Goal: Transaction & Acquisition: Purchase product/service

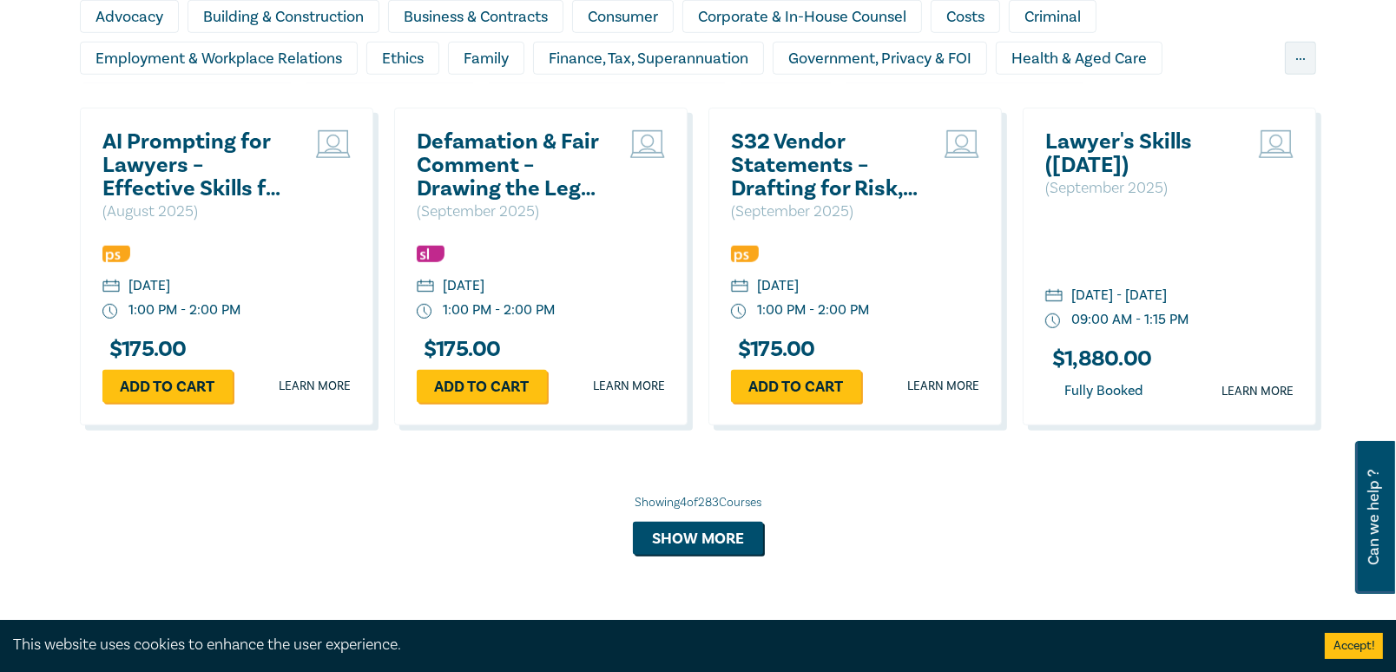
scroll to position [1421, 0]
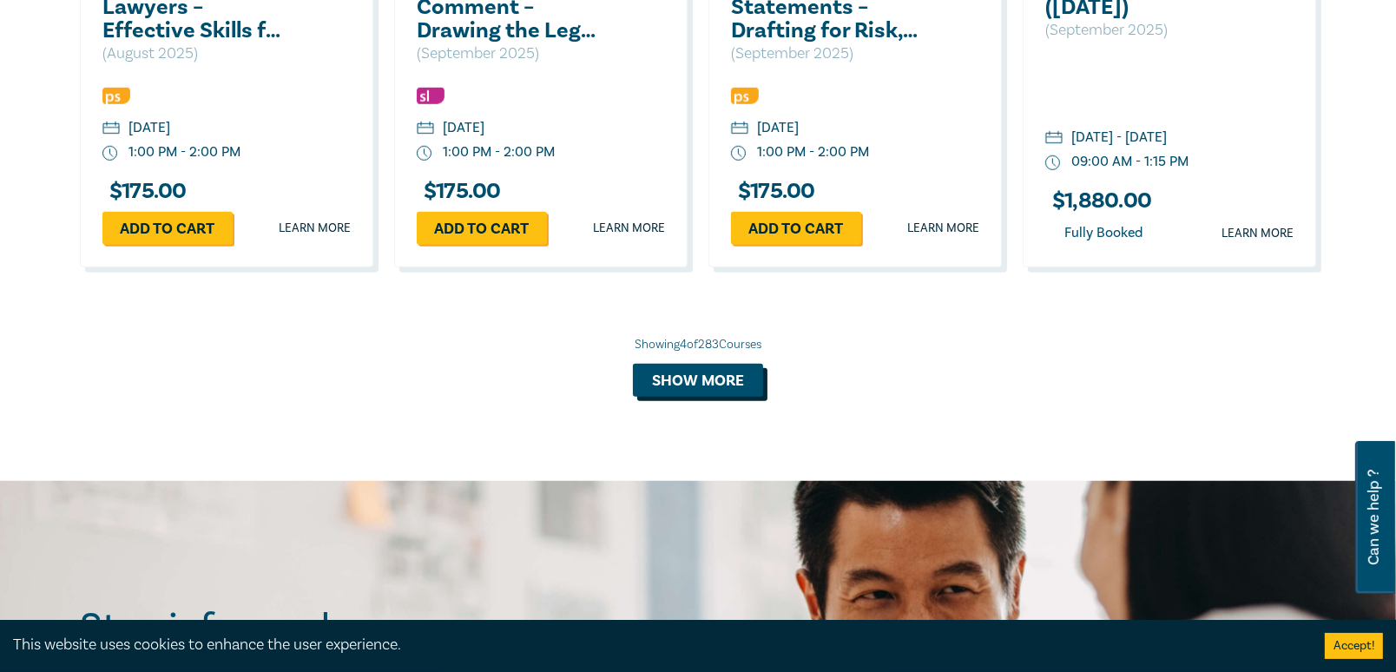
click at [671, 381] on button "Show more" at bounding box center [698, 380] width 130 height 33
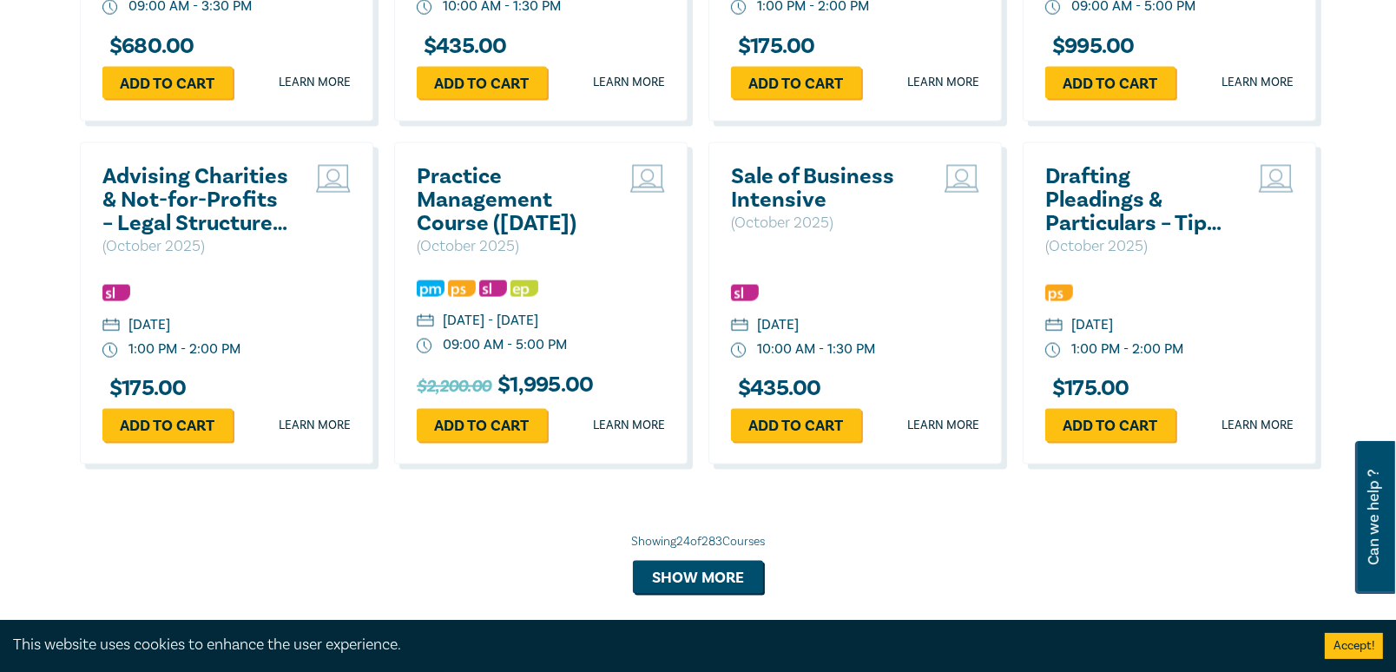
scroll to position [3078, 0]
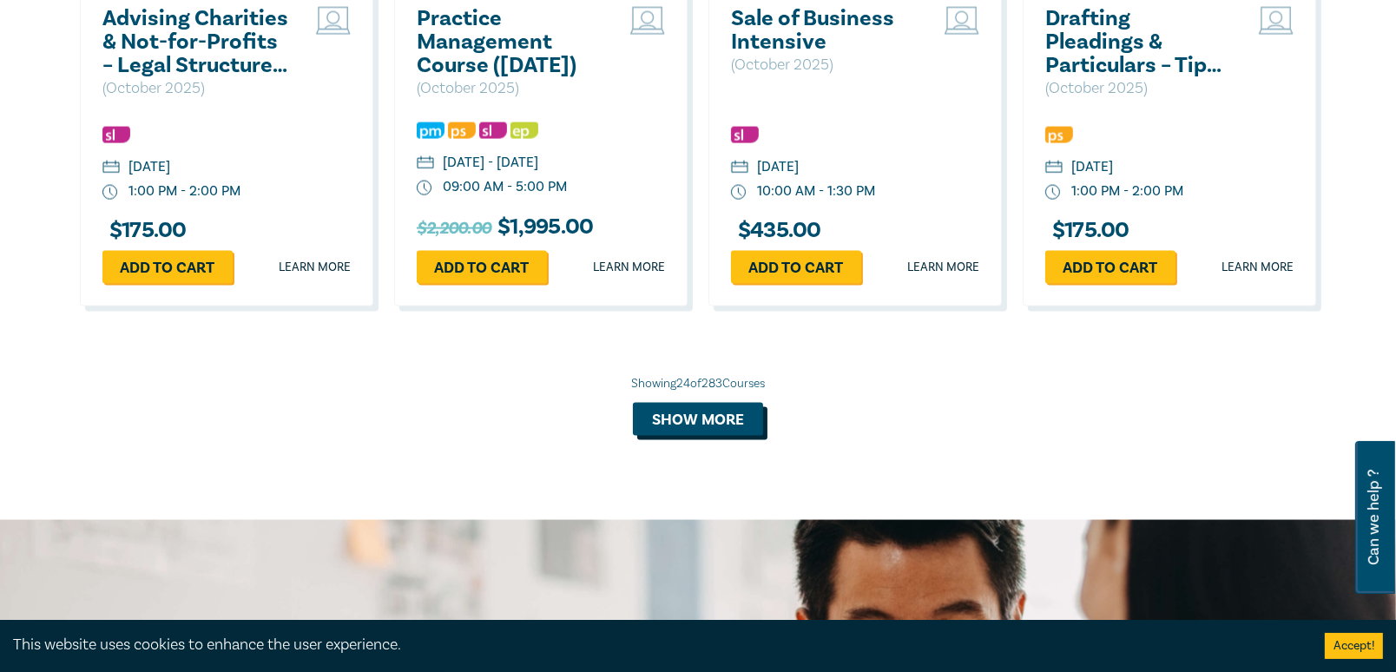
click at [660, 435] on button "Show more" at bounding box center [698, 419] width 130 height 33
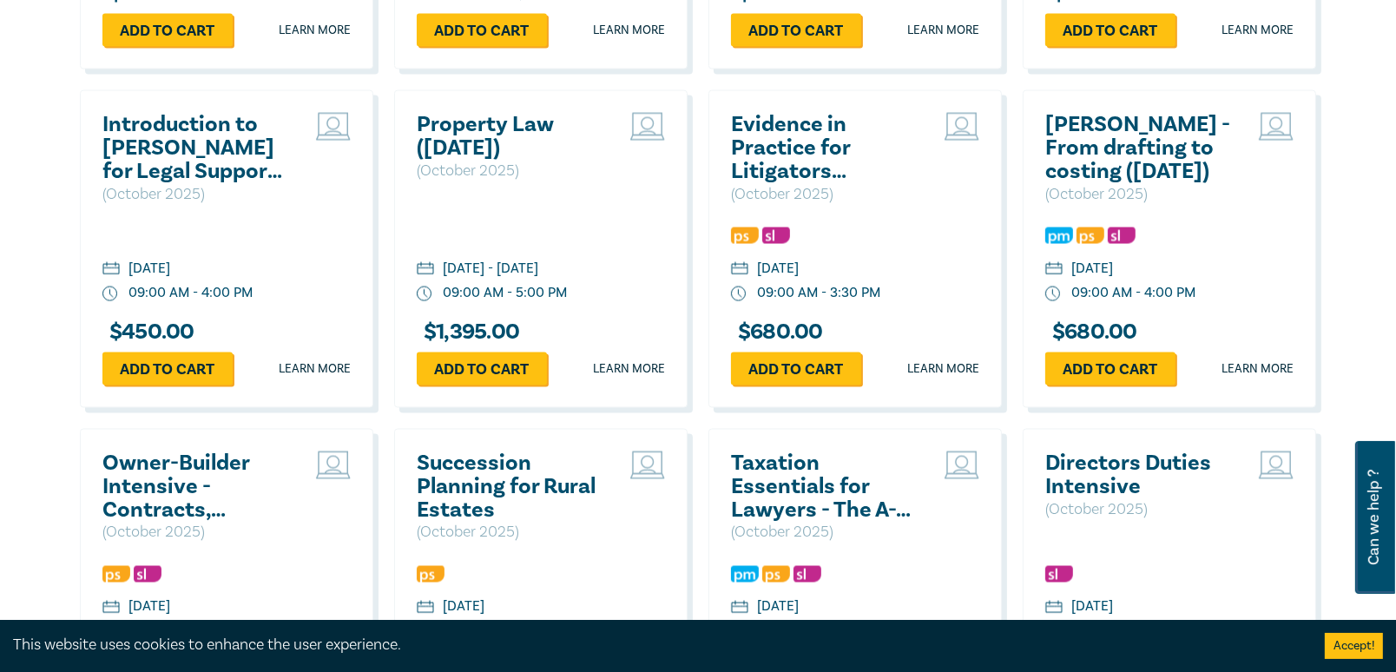
scroll to position [3474, 0]
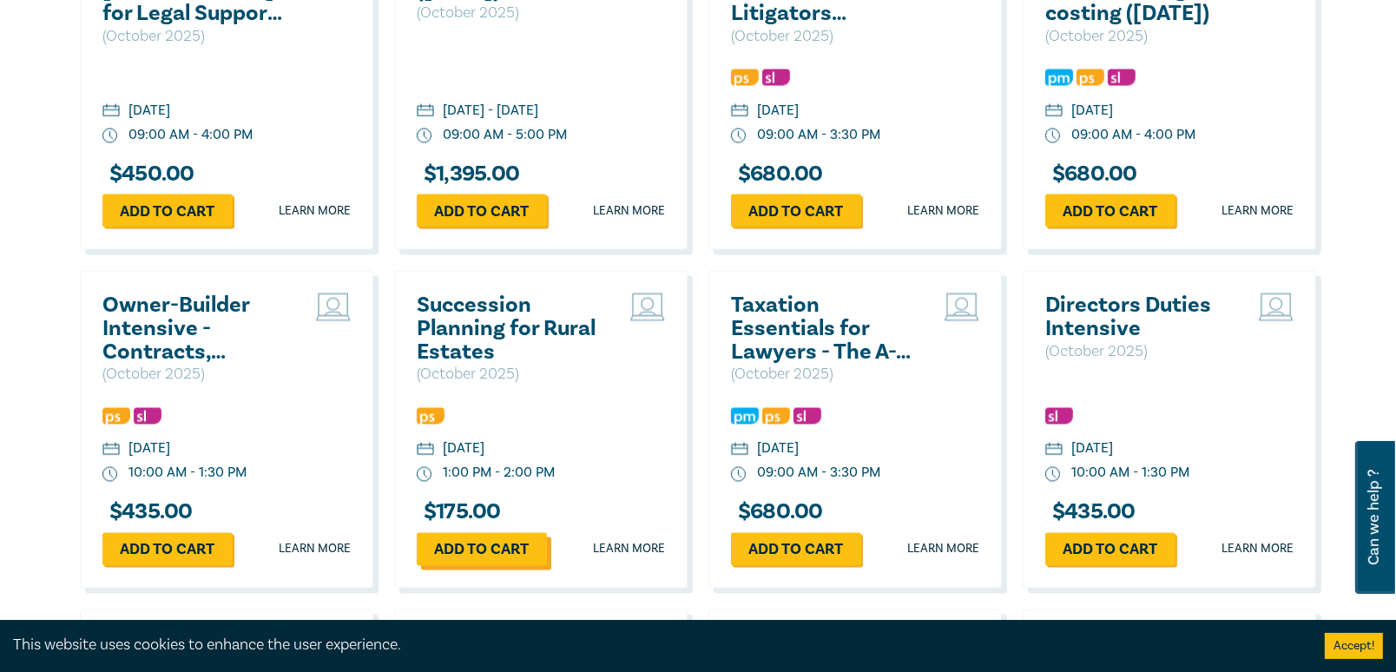
click at [459, 566] on link "Add to cart" at bounding box center [482, 549] width 130 height 33
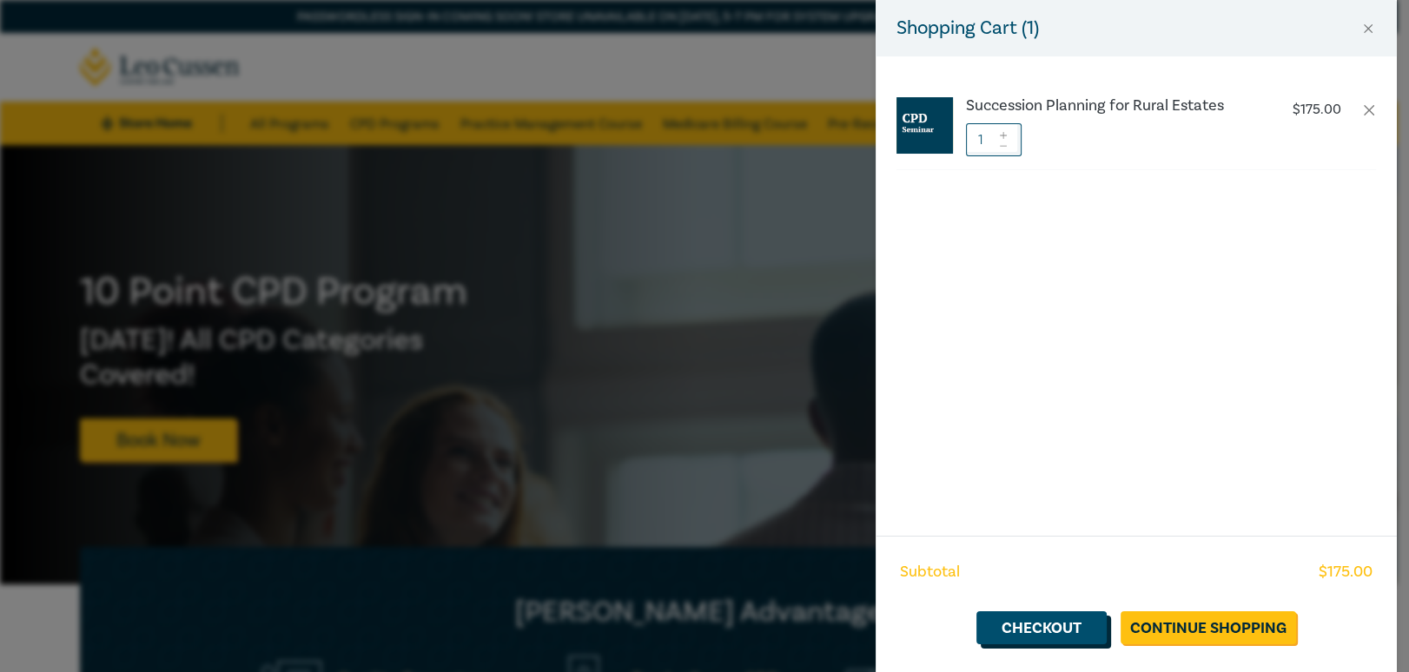
click at [1071, 626] on link "Checkout" at bounding box center [1041, 627] width 130 height 33
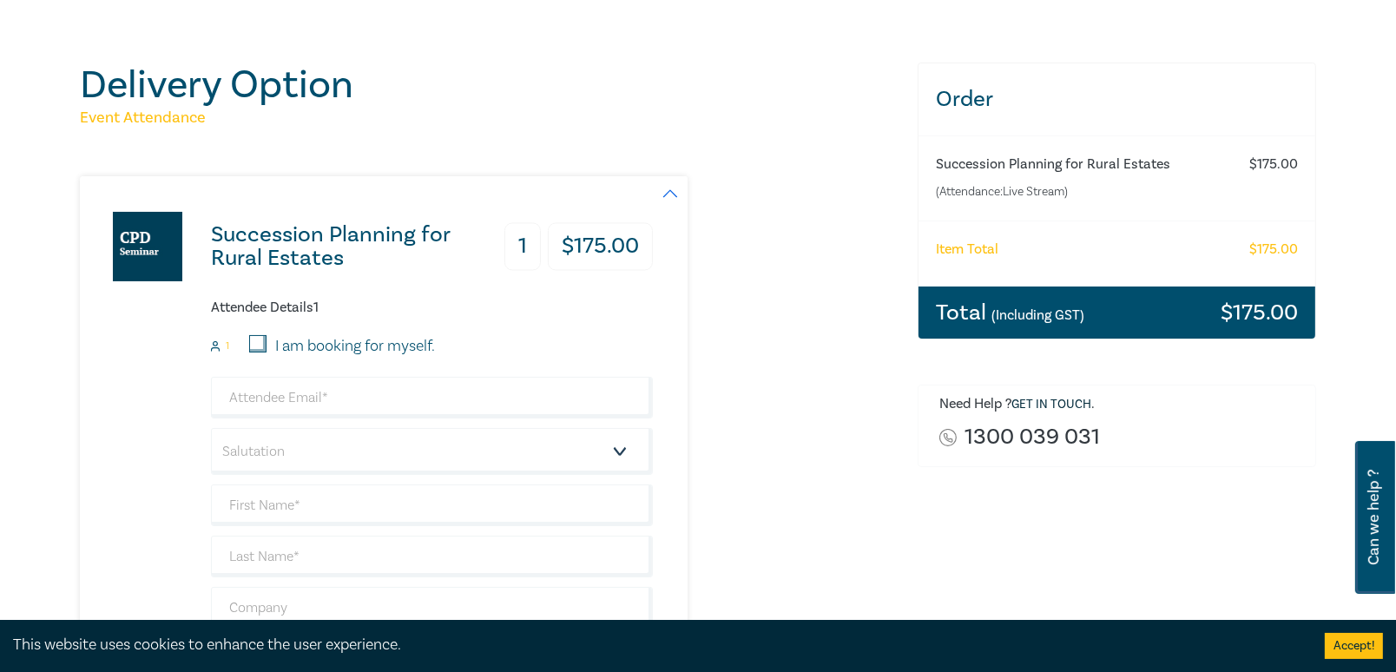
scroll to position [236, 0]
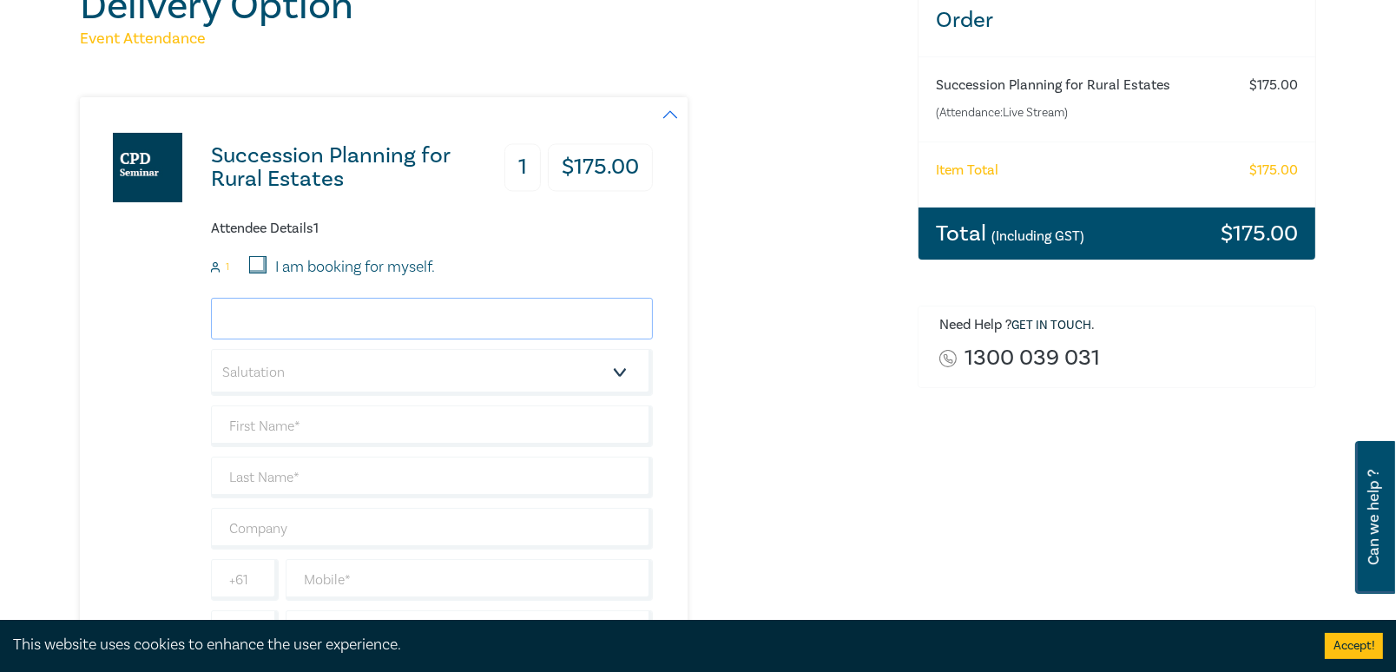
click at [305, 322] on input "email" at bounding box center [432, 319] width 442 height 42
type input "andrew@duffysimon.com.au"
click at [625, 376] on select "Salutation Mr. Mrs. Ms. Miss Dr. Prof. Other" at bounding box center [432, 372] width 442 height 47
select select "Mr."
click at [211, 349] on select "Salutation Mr. Mrs. Ms. Miss Dr. Prof. Other" at bounding box center [432, 372] width 442 height 47
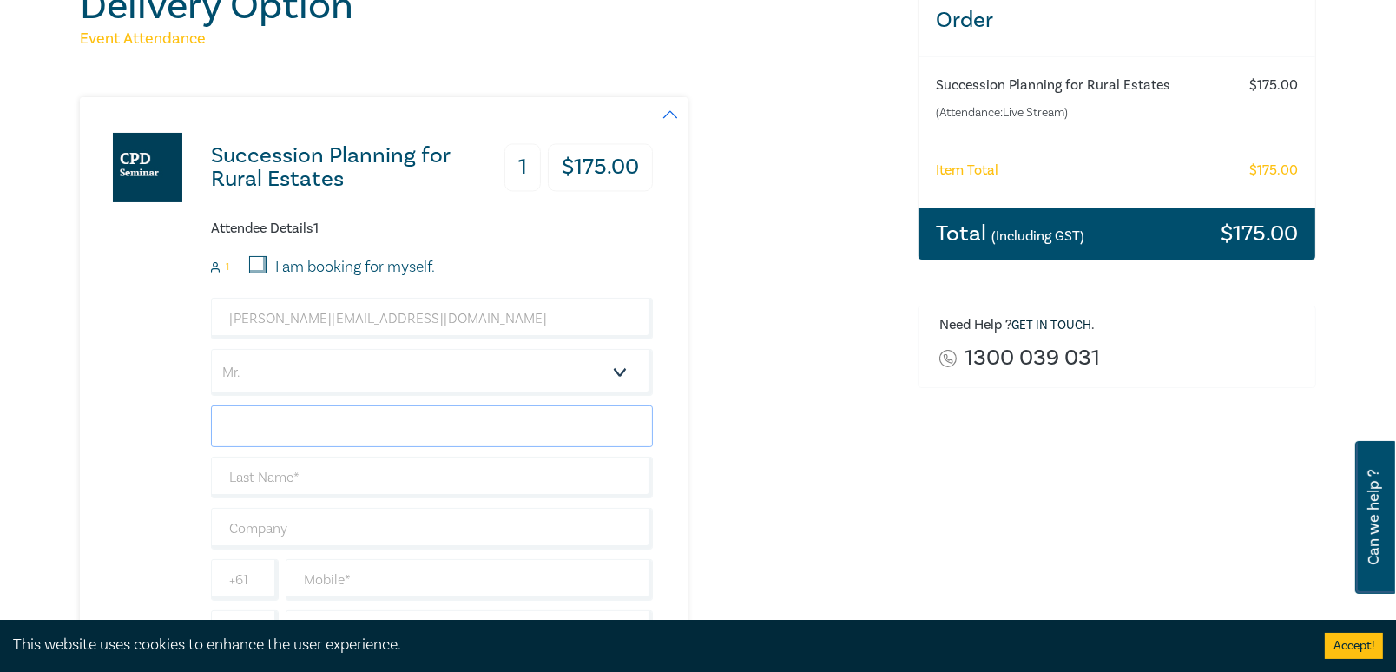
click at [321, 418] on input "text" at bounding box center [432, 427] width 442 height 42
type input "Andrew"
click at [324, 490] on input "text" at bounding box center [432, 478] width 442 height 42
click at [325, 481] on input "text" at bounding box center [432, 478] width 442 height 42
type input "Penton"
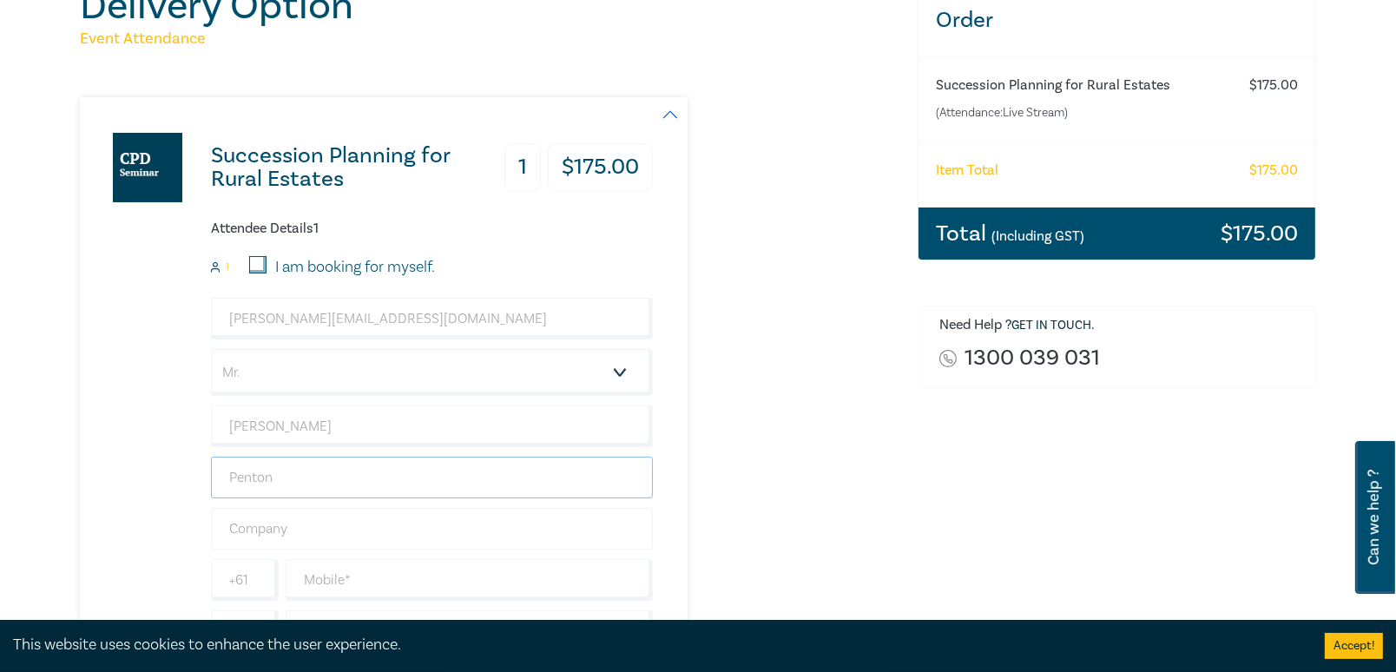
scroll to position [315, 0]
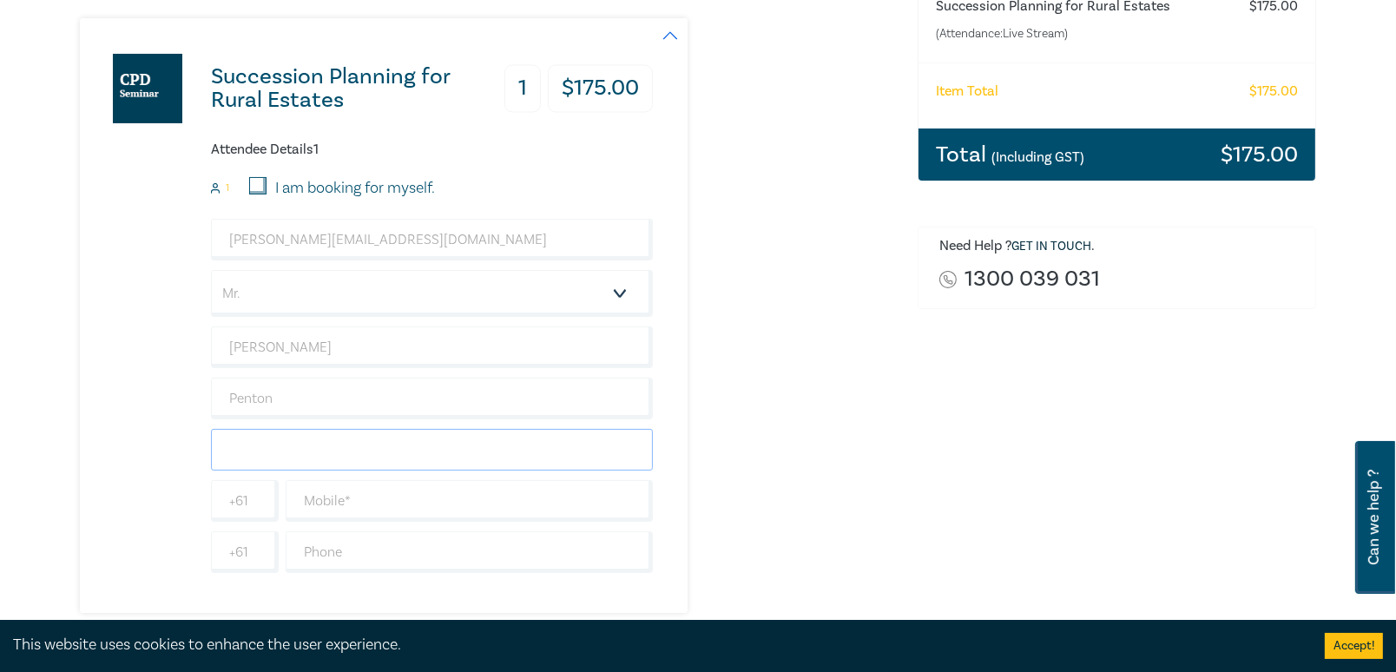
click at [319, 455] on input "text" at bounding box center [432, 450] width 442 height 42
type input "Duffy & Simon Lawyers"
type input "0359411622"
type input "Australia"
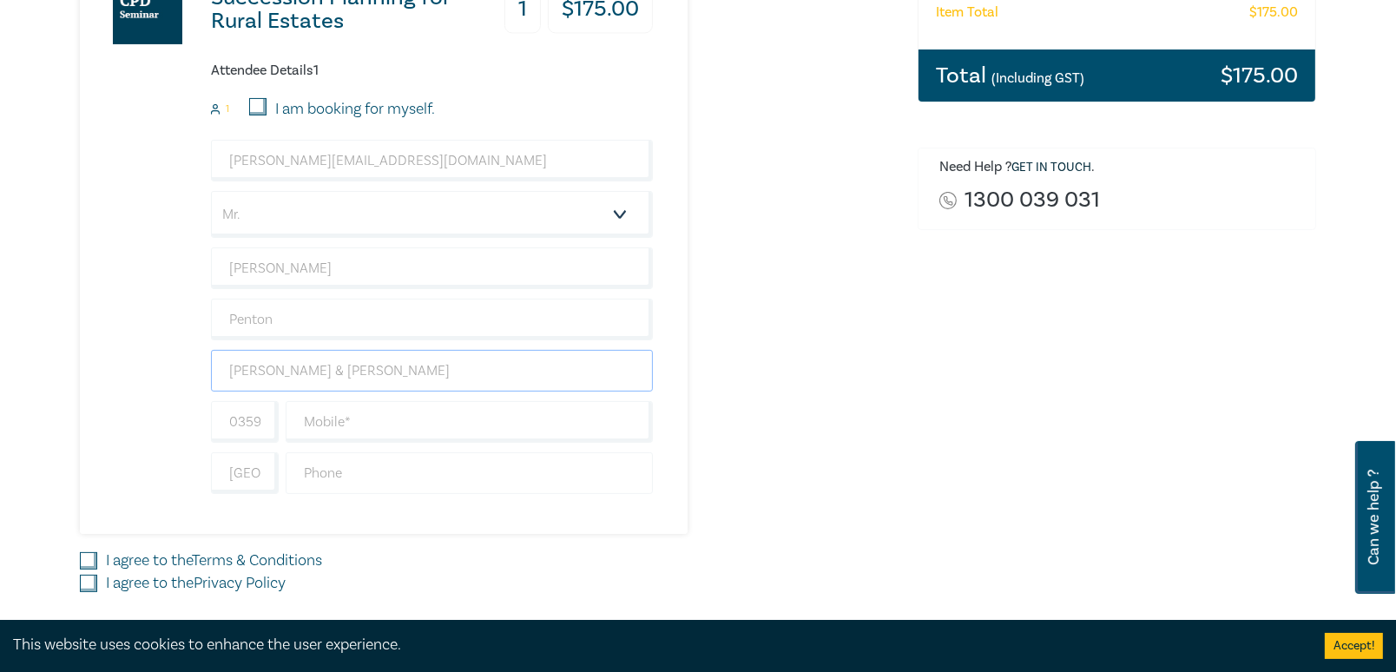
scroll to position [473, 0]
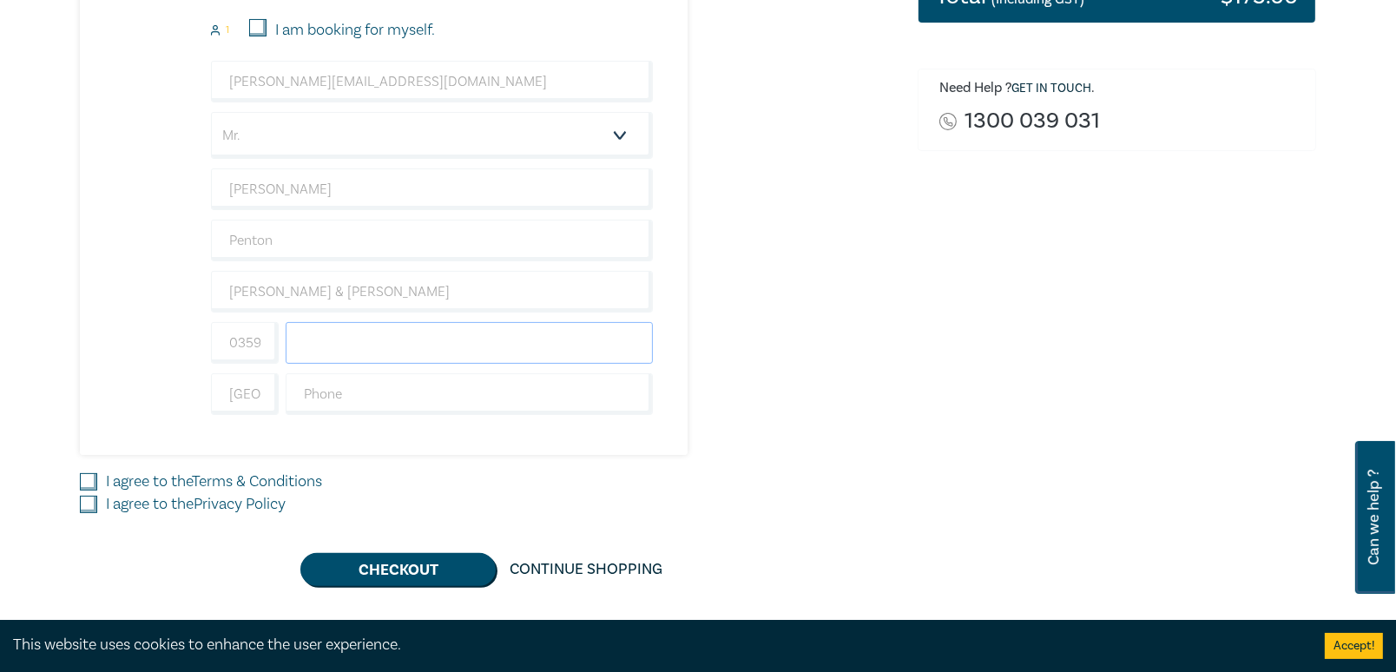
click at [348, 346] on input "text" at bounding box center [469, 343] width 367 height 42
type input "0359411622"
click at [412, 397] on input "text" at bounding box center [469, 394] width 367 height 42
type input "0359411622"
click at [97, 481] on div "I agree to the Terms & Conditions" at bounding box center [488, 482] width 817 height 23
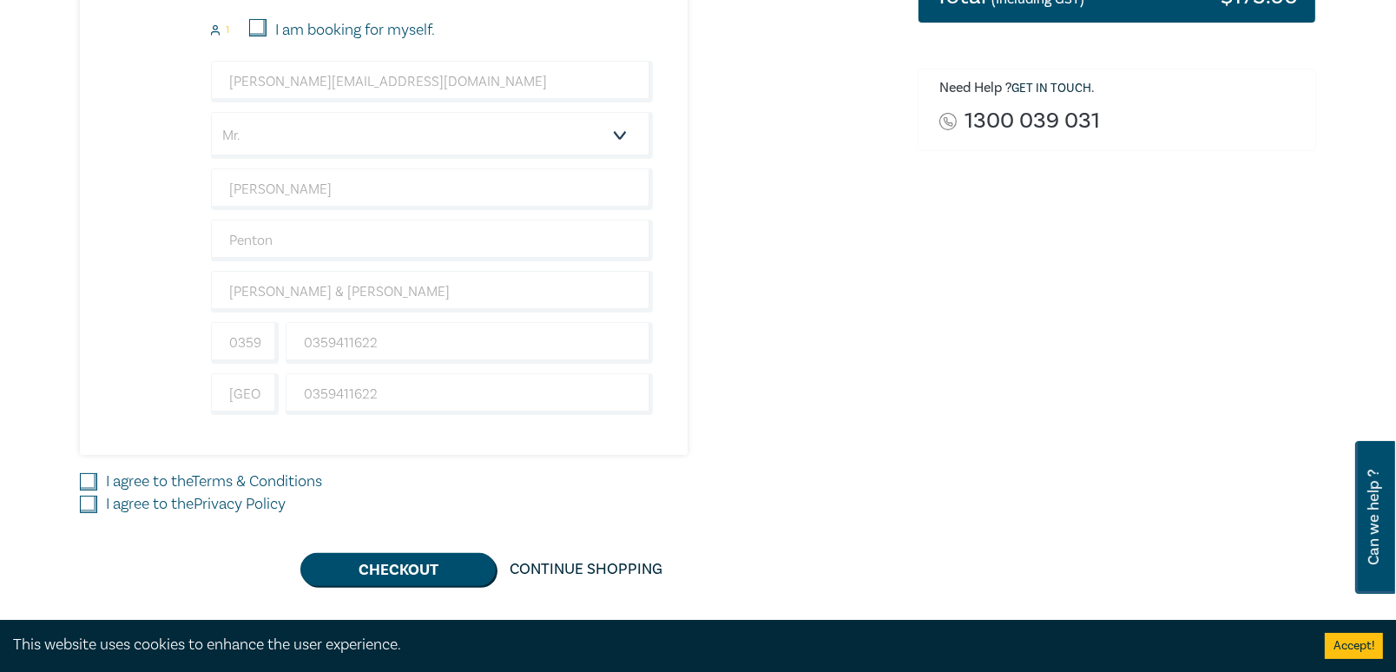
click at [90, 484] on input "I agree to the Terms & Conditions" at bounding box center [88, 481] width 17 height 17
checkbox input "true"
click at [89, 505] on input "I agree to the Privacy Policy" at bounding box center [88, 504] width 17 height 17
checkbox input "true"
click at [383, 564] on button "Checkout" at bounding box center [397, 569] width 195 height 33
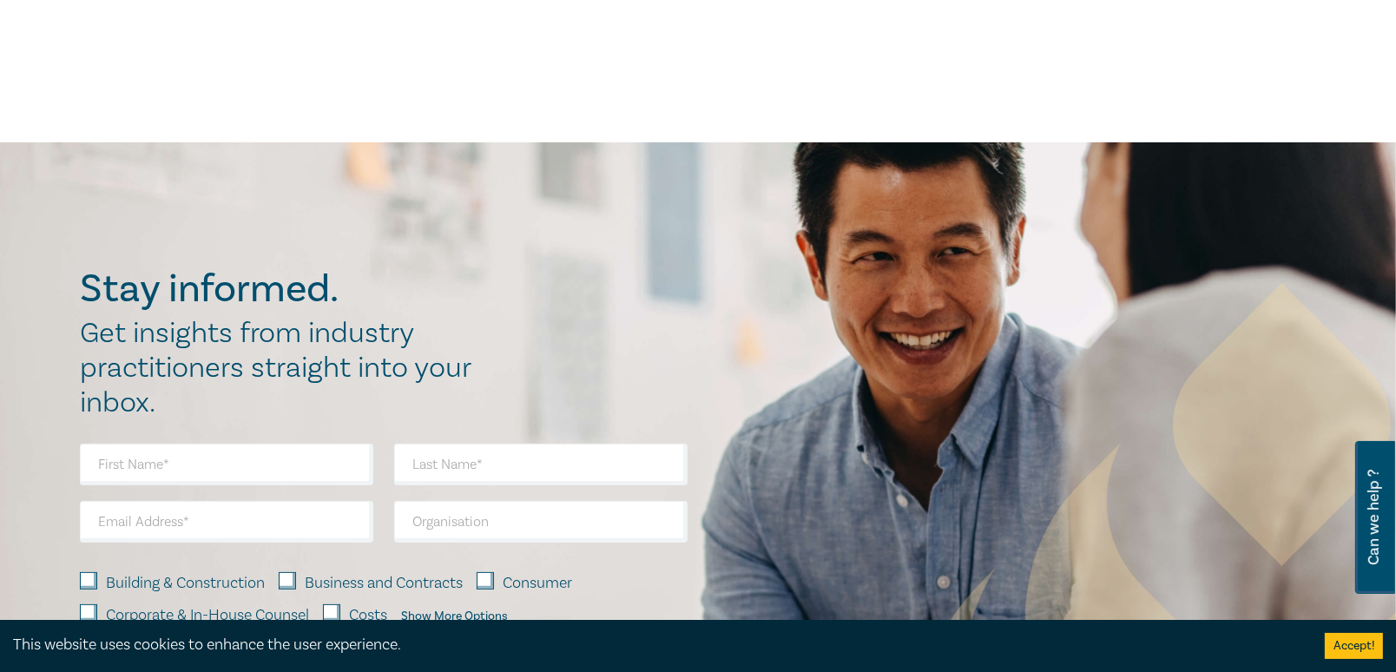
scroll to position [0, 0]
